Goal: Task Accomplishment & Management: Complete application form

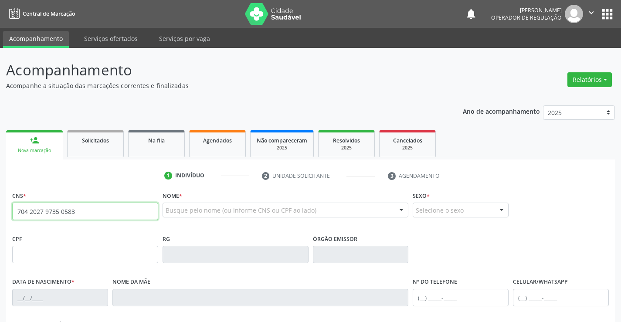
type input "704 2027 9735 0583"
type input "03[DATE]"
type input "S/N"
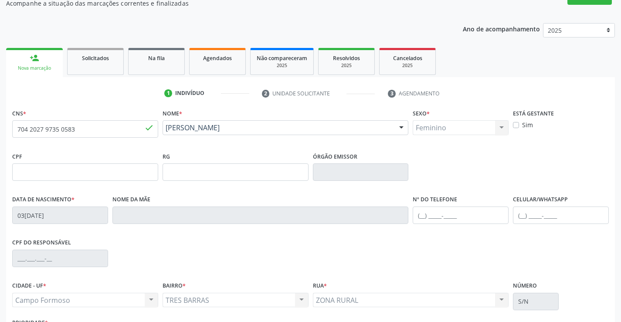
scroll to position [150, 0]
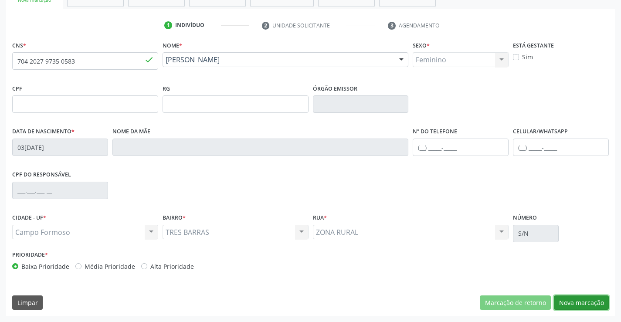
click at [582, 304] on button "Nova marcação" at bounding box center [581, 302] width 55 height 15
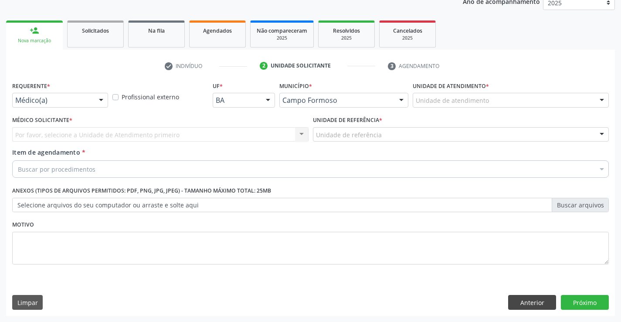
scroll to position [110, 0]
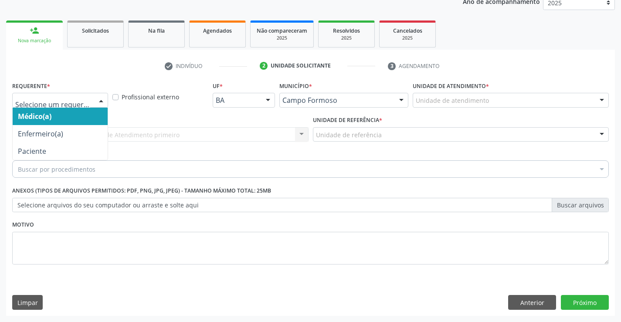
click at [102, 102] on div at bounding box center [101, 100] width 13 height 15
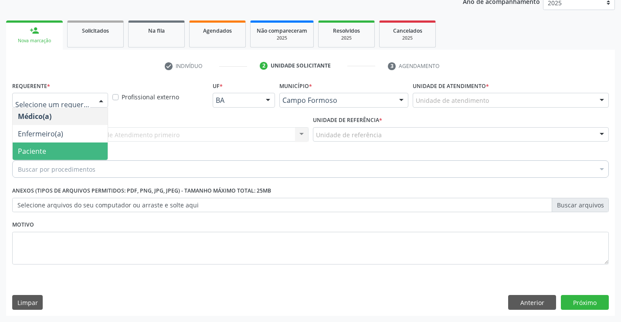
click at [33, 152] on span "Paciente" at bounding box center [32, 151] width 28 height 10
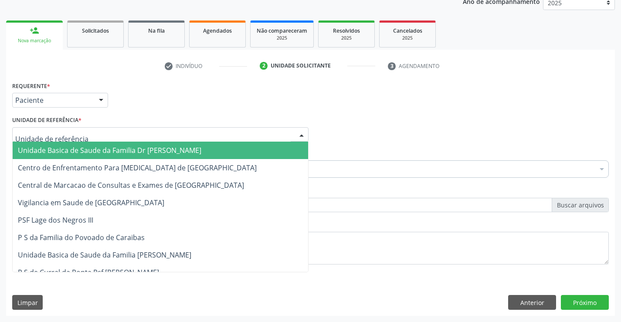
click at [302, 134] on div at bounding box center [301, 135] width 13 height 15
drag, startPoint x: 238, startPoint y: 144, endPoint x: 233, endPoint y: 146, distance: 5.3
click at [238, 144] on span "Unidade Basica de Saude da Familia Dr [PERSON_NAME]" at bounding box center [160, 150] width 295 height 17
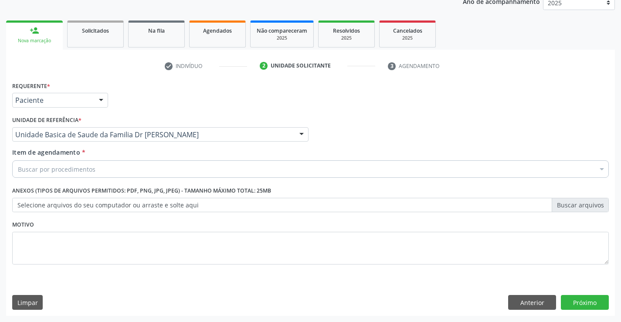
click at [173, 168] on div "Buscar por procedimentos" at bounding box center [310, 168] width 597 height 17
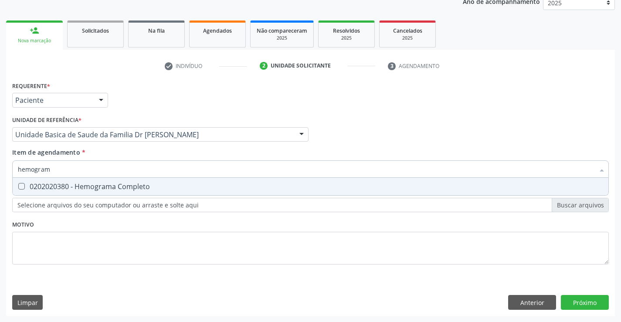
type input "hemograma"
click at [161, 191] on span "0202020380 - Hemograma Completo" at bounding box center [311, 186] width 596 height 17
checkbox Completo "true"
click at [120, 234] on div "Requerente * Paciente Médico(a) Enfermeiro(a) Paciente Nenhum resultado encontr…" at bounding box center [310, 177] width 597 height 197
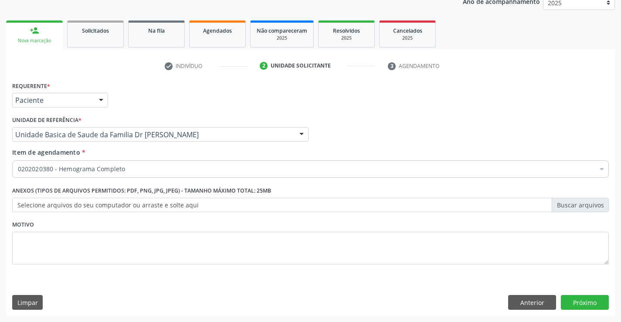
click at [123, 190] on label "Anexos (Tipos de arquivos permitidos: PDF, PNG, JPG, JPEG) - Tamanho máximo tot…" at bounding box center [141, 191] width 259 height 14
click at [133, 174] on div "0202020380 - Hemograma Completo" at bounding box center [310, 168] width 597 height 17
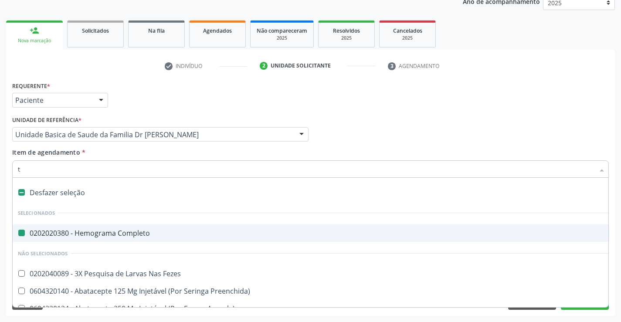
type input "tg"
checkbox Completo "false"
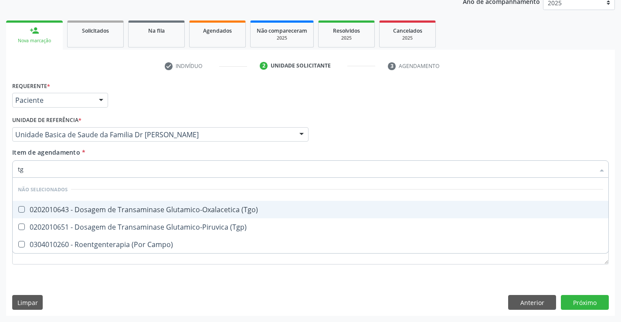
type input "tgo"
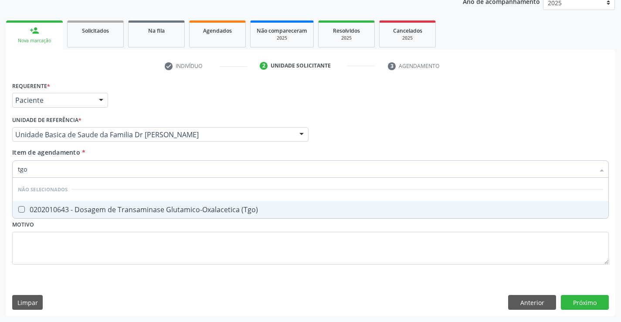
click at [134, 207] on div "0202010643 - Dosagem de Transaminase Glutamico-Oxalacetica (Tgo)" at bounding box center [310, 209] width 585 height 7
checkbox \(Tgo\) "true"
type input "tgo"
click at [127, 244] on div "Requerente * Paciente Médico(a) Enfermeiro(a) Paciente Nenhum resultado encontr…" at bounding box center [310, 177] width 597 height 197
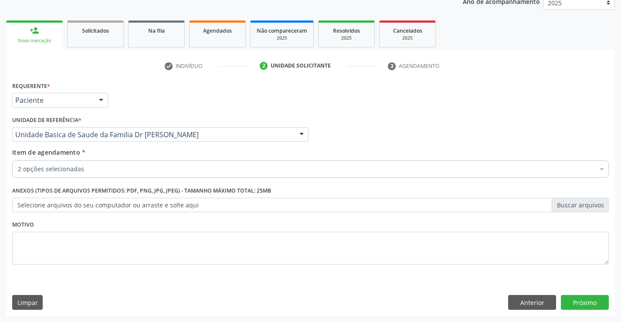
click at [106, 205] on label "Selecione arquivos do seu computador ou arraste e solte aqui" at bounding box center [310, 205] width 597 height 15
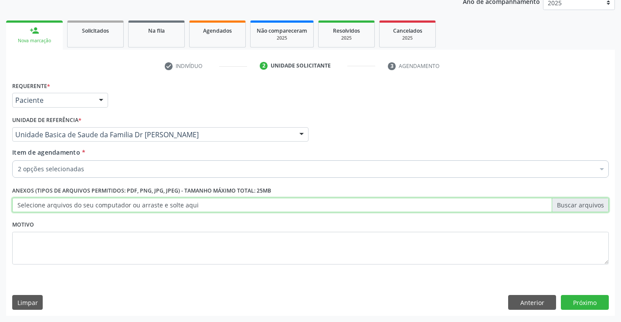
click at [106, 205] on input "Selecione arquivos do seu computador ou arraste e solte aqui" at bounding box center [310, 205] width 597 height 15
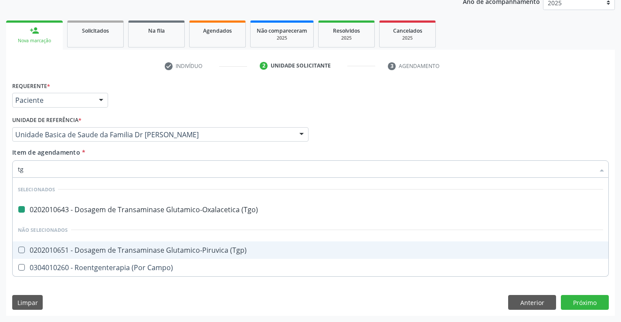
type input "tgp"
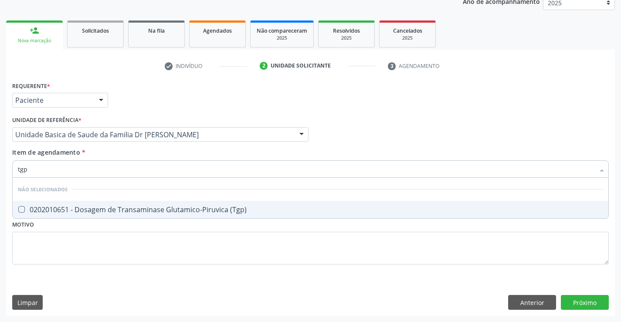
click at [200, 213] on div "0202010651 - Dosagem de Transaminase Glutamico-Piruvica (Tgp)" at bounding box center [310, 209] width 585 height 7
checkbox \(Tgp\) "true"
type input "tgp"
click at [393, 114] on div "Médico Solicitante Por favor, selecione a Unidade de Atendimento primeiro Nenhu…" at bounding box center [310, 131] width 601 height 34
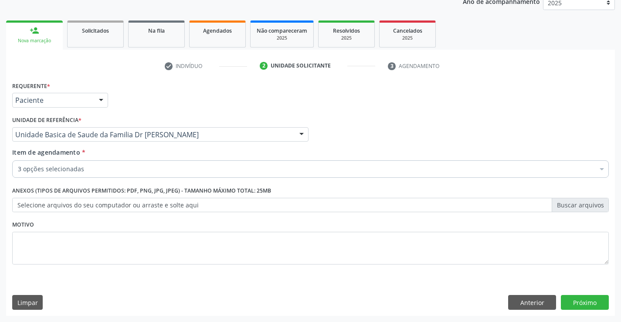
click at [166, 164] on div "3 opções selecionadas" at bounding box center [310, 168] width 597 height 17
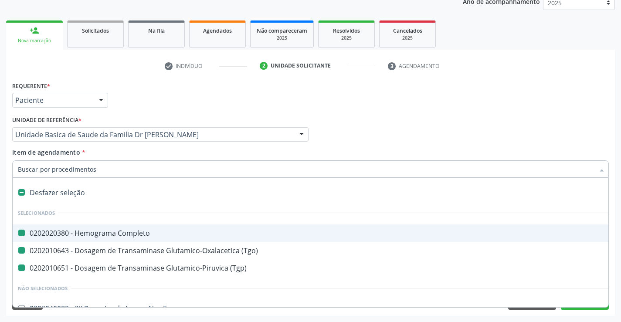
type input "b"
checkbox Completo "false"
checkbox \(Tgo\) "false"
checkbox \(Tgp\) "false"
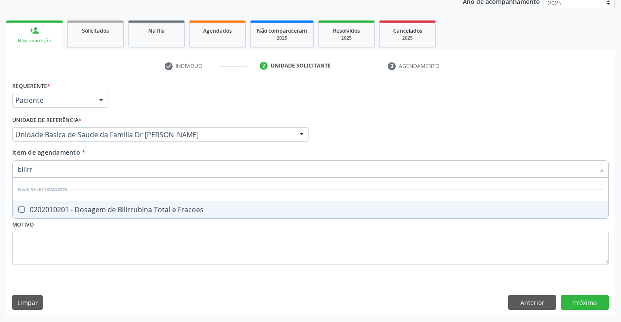
type input "bilirru"
click at [183, 210] on div "0202010201 - Dosagem de Bilirrubina Total e Fracoes" at bounding box center [310, 209] width 585 height 7
checkbox Fracoes "true"
type input "bilirru"
click at [393, 115] on div "Médico Solicitante Por favor, selecione a Unidade de Atendimento primeiro Nenhu…" at bounding box center [310, 131] width 601 height 34
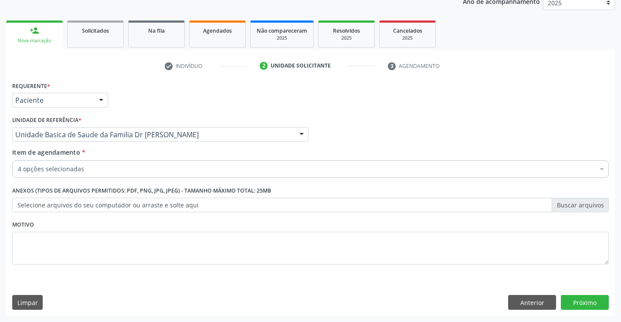
click at [94, 174] on div "4 opções selecionadas" at bounding box center [310, 168] width 597 height 17
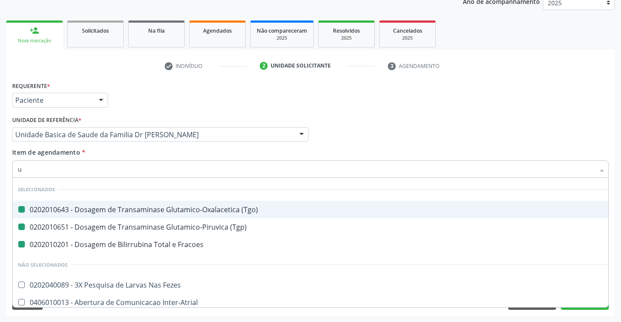
type input "ue"
checkbox \(Tgo\) "false"
checkbox \(Tgp\) "false"
checkbox Fracoes "false"
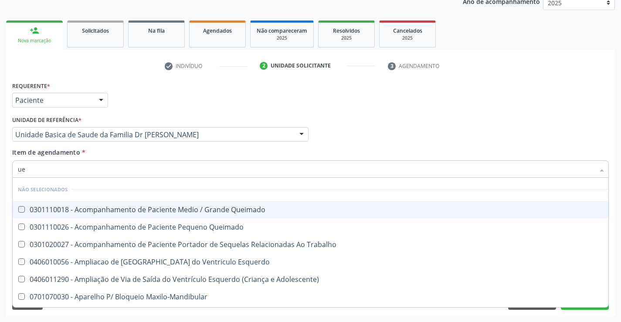
type input "u"
checkbox Queimado "true"
checkbox Trabalho "true"
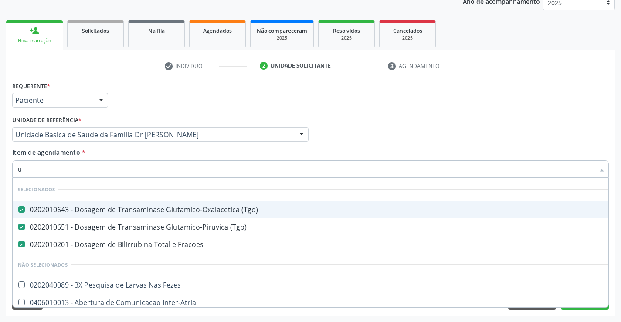
type input "ur"
checkbox \(Tgo\) "false"
checkbox \(Tgp\) "false"
checkbox Fracoes "false"
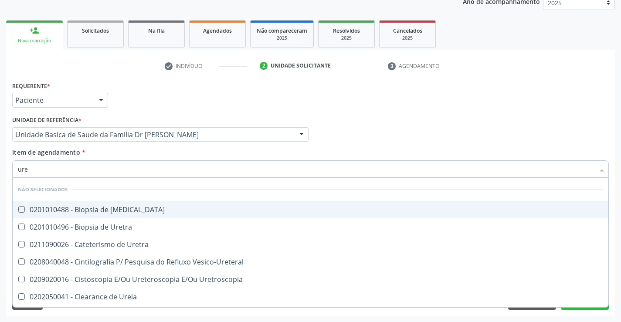
type input "urei"
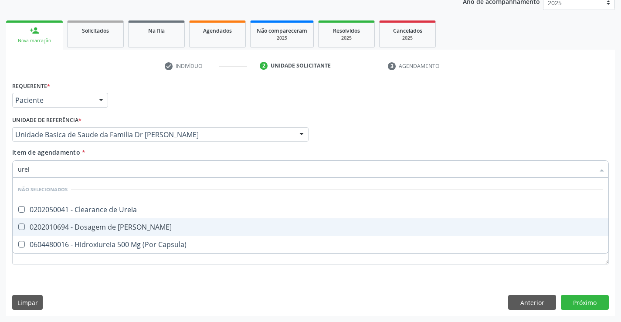
click at [117, 224] on div "0202010694 - Dosagem de [PERSON_NAME]" at bounding box center [310, 227] width 585 height 7
checkbox Ureia "true"
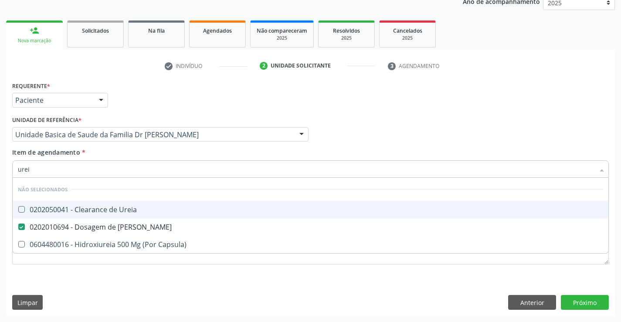
type input "urei"
click at [464, 113] on div "Requerente * Paciente Médico(a) Enfermeiro(a) Paciente Nenhum resultado encontr…" at bounding box center [310, 96] width 601 height 34
checkbox Ureia "true"
checkbox Capsula\) "true"
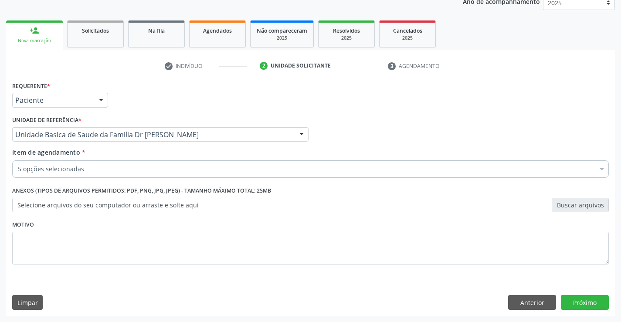
click at [143, 176] on div "5 opções selecionadas" at bounding box center [310, 168] width 597 height 17
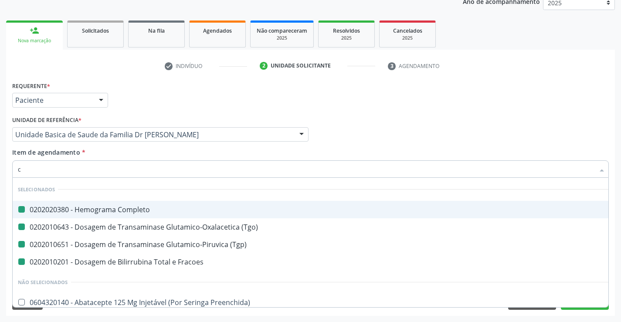
type input "cr"
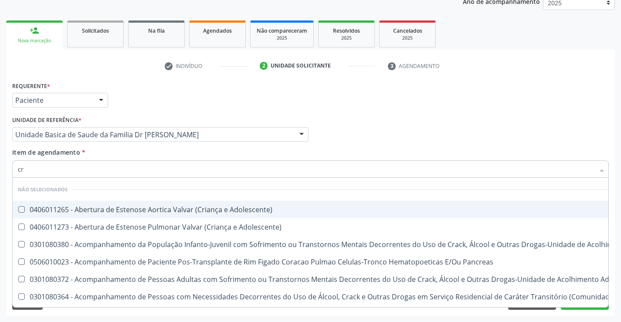
checkbox Adolescente\) "false"
checkbox \(Uai\)\ "false"
checkbox Pancreas "false"
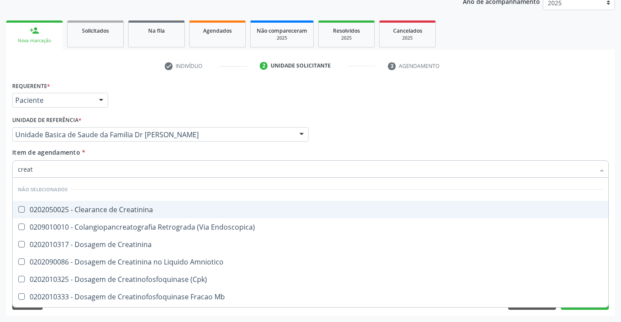
type input "creati"
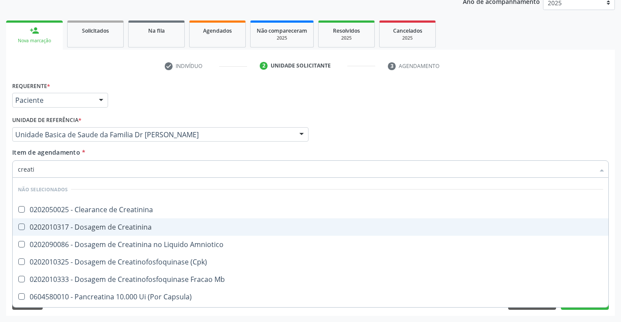
click at [124, 226] on div "0202010317 - Dosagem de Creatinina" at bounding box center [310, 227] width 585 height 7
checkbox Creatinina "true"
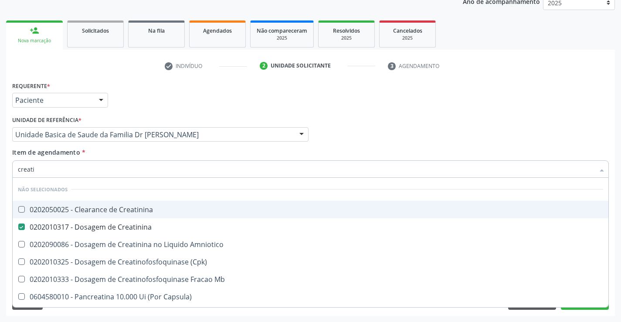
click at [364, 124] on div "Médico Solicitante Por favor, selecione a Unidade de Atendimento primeiro Nenhu…" at bounding box center [310, 131] width 601 height 34
checkbox Creatinina "true"
checkbox Amniotico "true"
checkbox \(Cpk\) "true"
checkbox Mb "true"
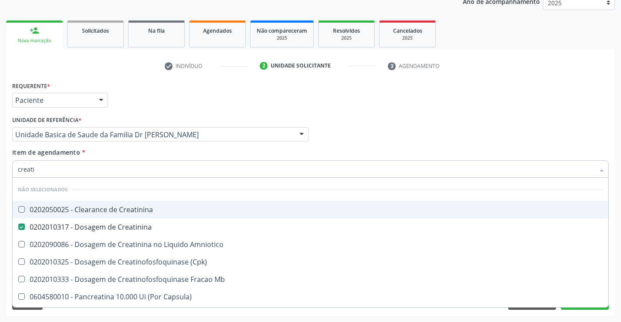
checkbox Capsula\) "true"
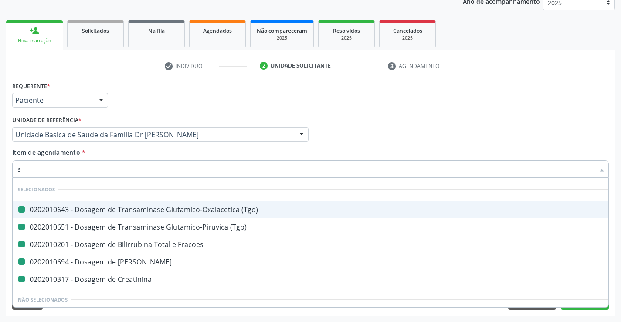
type input "sc"
checkbox \(Tgo\) "false"
checkbox \(Tgp\) "false"
checkbox Fracoes "false"
checkbox Ureia "false"
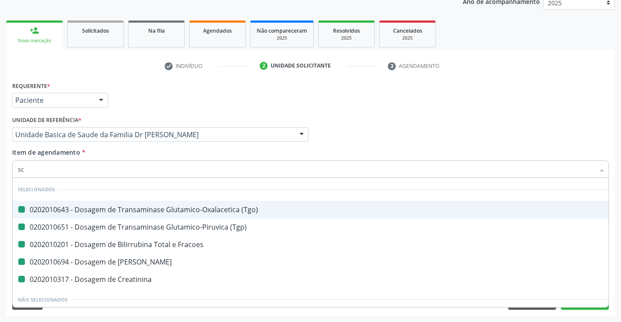
checkbox Creatinina "false"
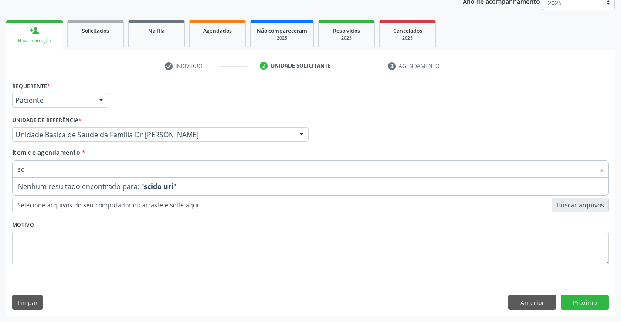
type input "s"
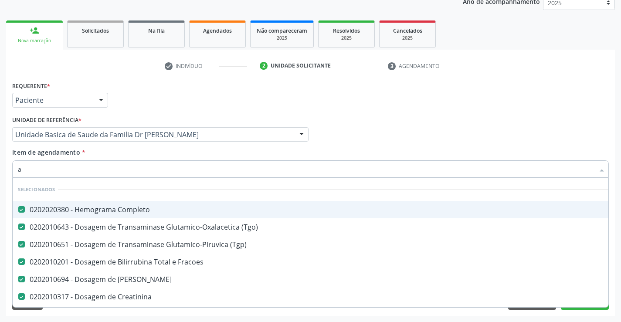
type input "ac"
checkbox Fracoes "false"
checkbox Ureia "false"
checkbox Creatinina "false"
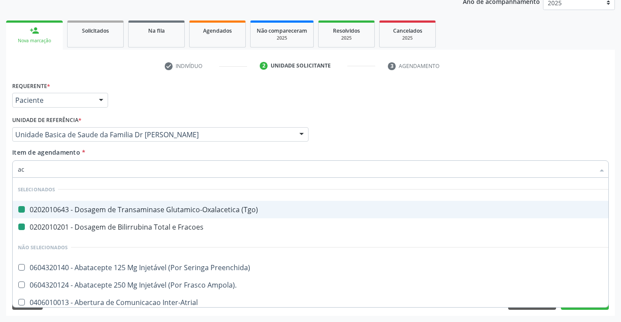
type input "aci"
checkbox \(Tgo\) "false"
checkbox Fracoes "false"
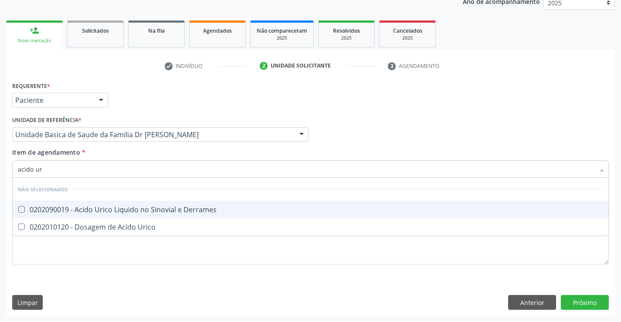
type input "acido uri"
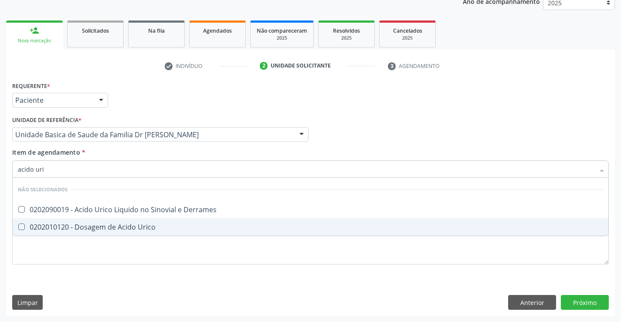
click at [131, 224] on div "0202010120 - Dosagem de Acido Urico" at bounding box center [310, 227] width 585 height 7
checkbox Urico "true"
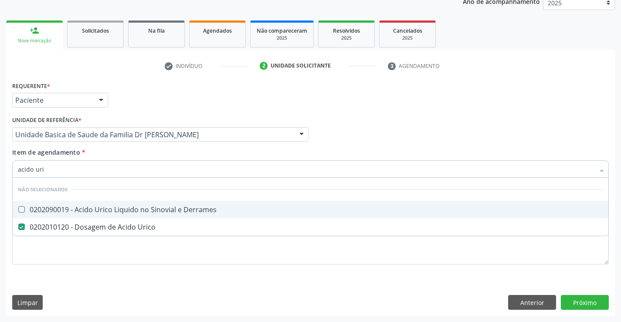
click at [373, 132] on div "Médico Solicitante Por favor, selecione a Unidade de Atendimento primeiro Nenhu…" at bounding box center [310, 131] width 601 height 34
checkbox Derrames "true"
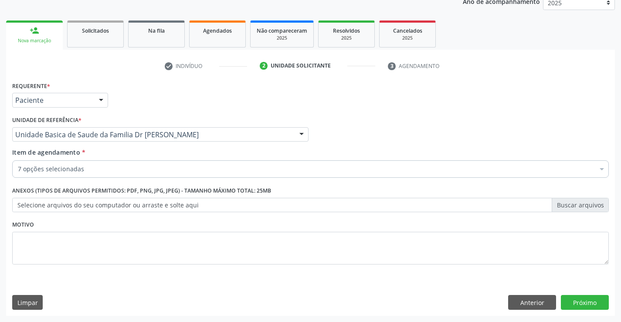
click at [170, 175] on div "7 opções selecionadas" at bounding box center [310, 168] width 597 height 17
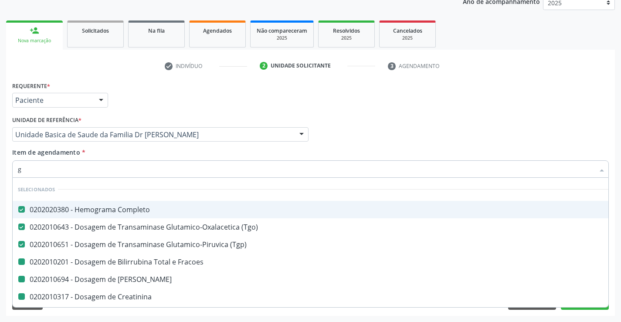
type input "gl"
checkbox Fracoes "false"
checkbox Ureia "false"
checkbox Creatinina "false"
checkbox Urico "false"
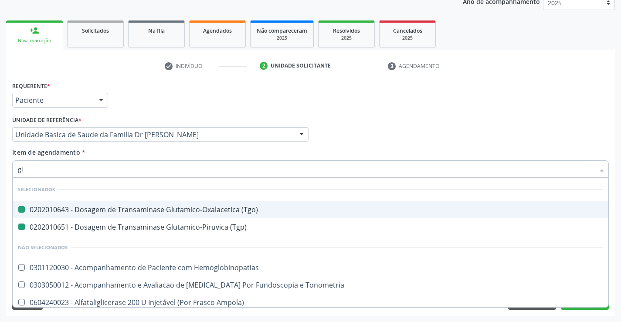
type input "gli"
checkbox \(Tgo\) "false"
checkbox \(Tgp\) "false"
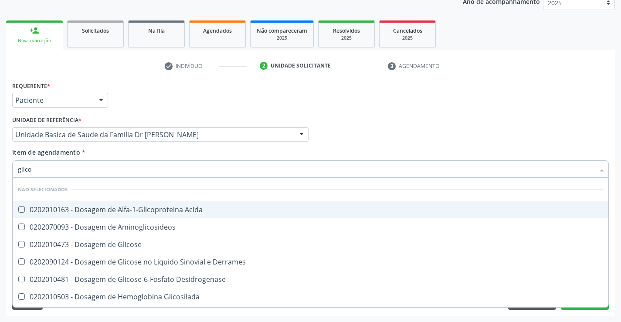
type input "glicos"
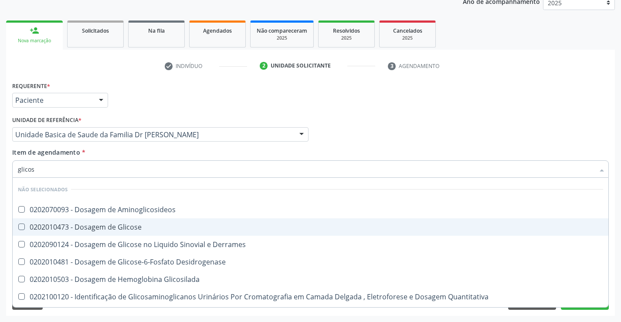
click at [139, 225] on div "0202010473 - Dosagem de Glicose" at bounding box center [310, 227] width 585 height 7
checkbox Glicose "true"
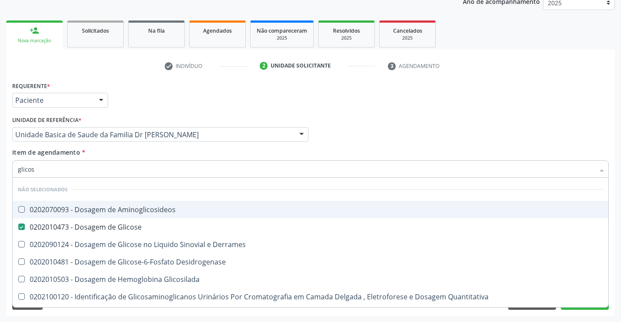
click at [508, 99] on div "Requerente * Paciente Médico(a) Enfermeiro(a) Paciente Nenhum resultado encontr…" at bounding box center [310, 96] width 601 height 34
checkbox Aminoglicosideos "true"
checkbox Desidrogenase "true"
checkbox Glicosilada "true"
checkbox Quantitativa "true"
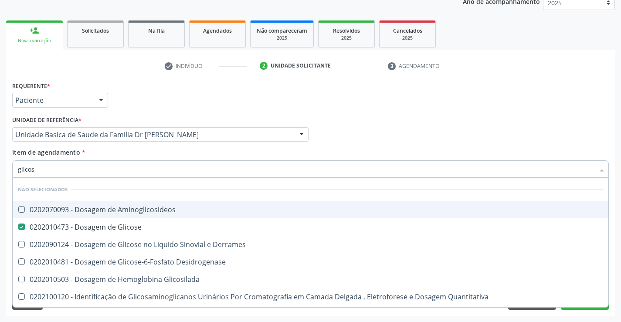
checkbox Urina "true"
checkbox Glicose "true"
checkbox Derrames "true"
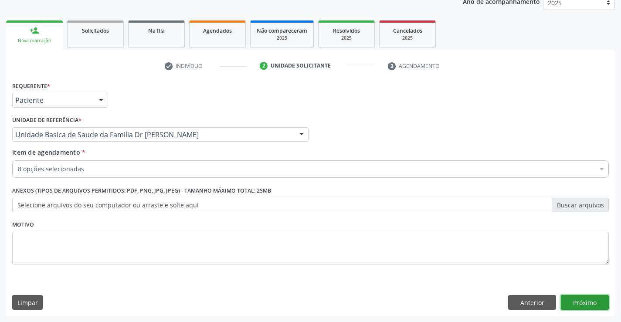
click at [567, 298] on button "Próximo" at bounding box center [585, 302] width 48 height 15
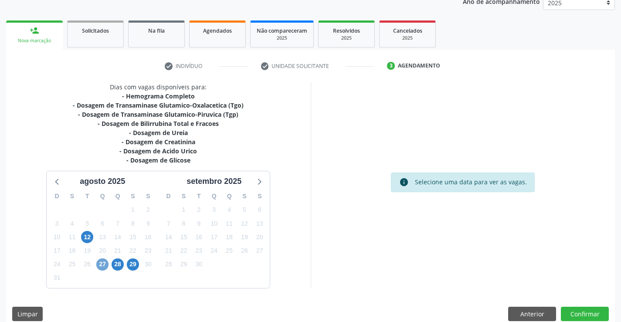
click at [102, 266] on span "27" at bounding box center [102, 264] width 12 height 12
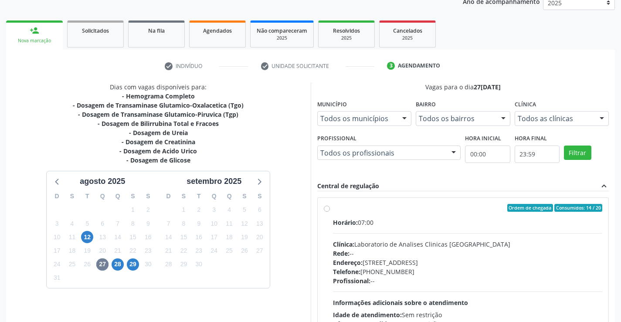
click at [333, 209] on label "Ordem de chegada Consumidos: 14 / 20 Horário: 07:00 Clínica: Laboratorio de Ana…" at bounding box center [468, 271] width 270 height 134
click at [329, 209] on input "Ordem de chegada Consumidos: 14 / 20 Horário: 07:00 Clínica: Laboratorio de Ana…" at bounding box center [327, 208] width 6 height 8
radio input "true"
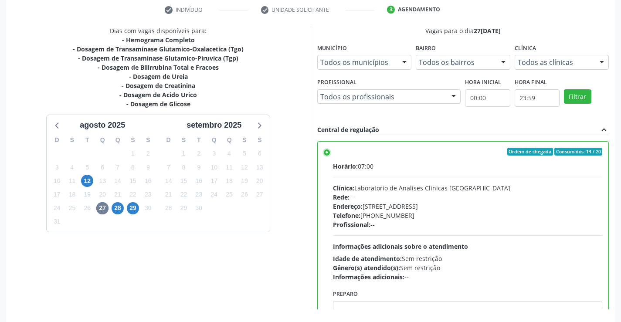
scroll to position [199, 0]
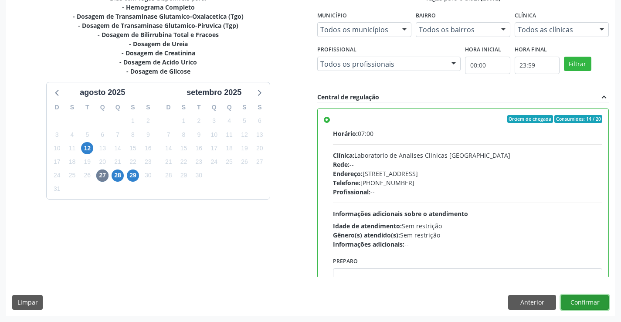
click at [573, 298] on button "Confirmar" at bounding box center [585, 302] width 48 height 15
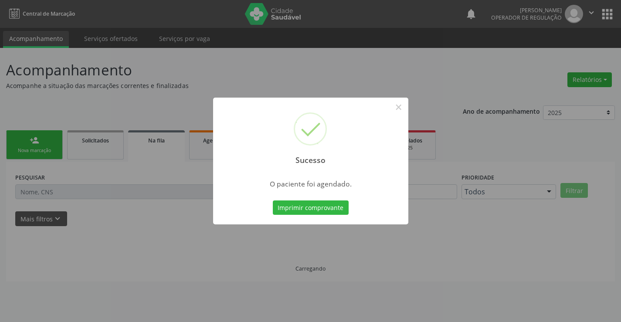
scroll to position [0, 0]
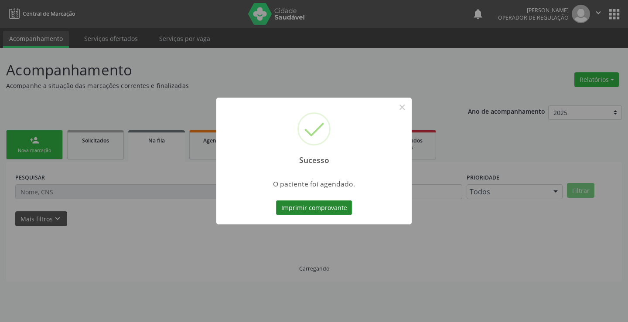
click at [304, 210] on button "Imprimir comprovante" at bounding box center [314, 207] width 76 height 15
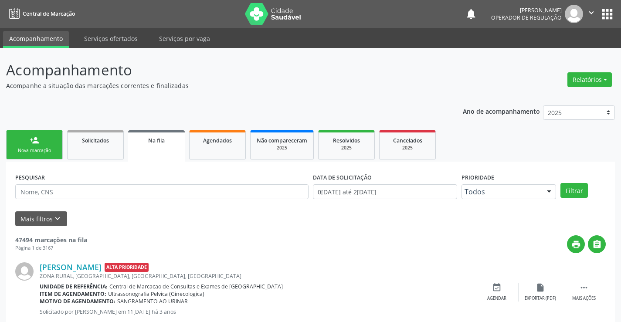
click at [589, 9] on icon "" at bounding box center [592, 13] width 10 height 10
click at [565, 53] on link "Sair" at bounding box center [569, 53] width 60 height 12
